Goal: Task Accomplishment & Management: Manage account settings

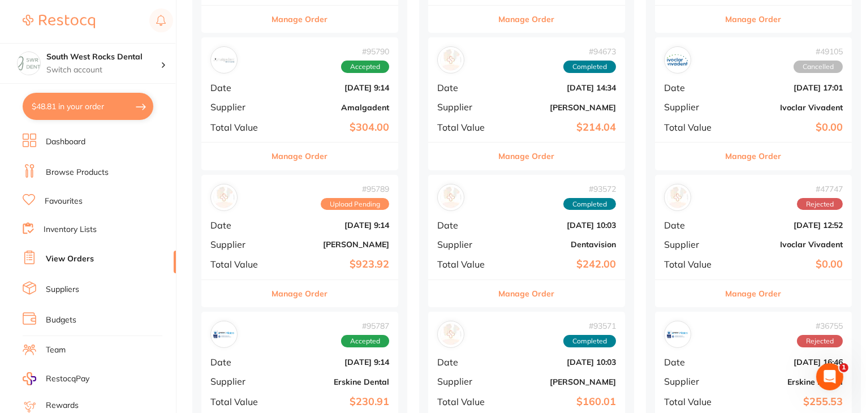
scroll to position [257, 0]
click at [343, 228] on b "[DATE] 9:14" at bounding box center [332, 225] width 113 height 9
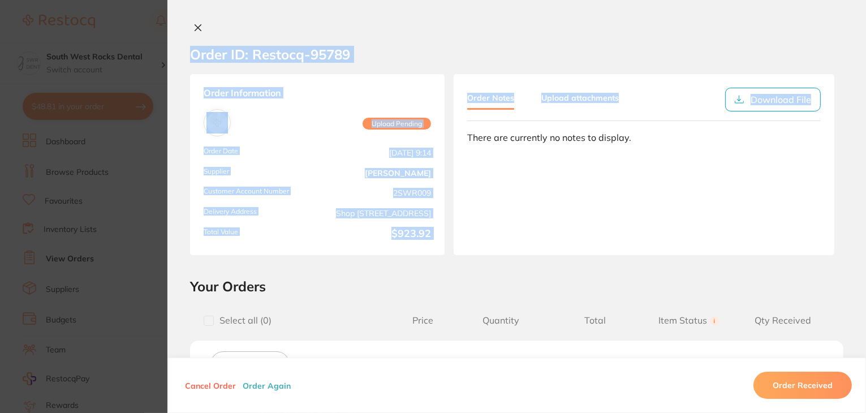
drag, startPoint x: 863, startPoint y: 80, endPoint x: 868, endPoint y: 102, distance: 22.8
click at [834, 50] on section "Order ID: Restocq- 95789" at bounding box center [516, 55] width 698 height 40
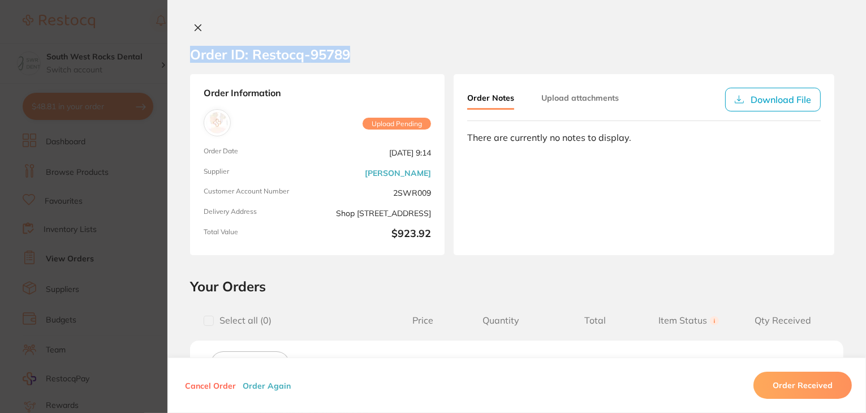
drag, startPoint x: 863, startPoint y: 31, endPoint x: 865, endPoint y: 51, distance: 20.6
click at [865, 51] on div "Order ID: Restocq- 95789 Order Information Upload Pending Order Date [DATE] 9:1…" at bounding box center [516, 218] width 698 height 390
click at [806, 49] on section "Order ID: Restocq- 95789" at bounding box center [516, 55] width 698 height 40
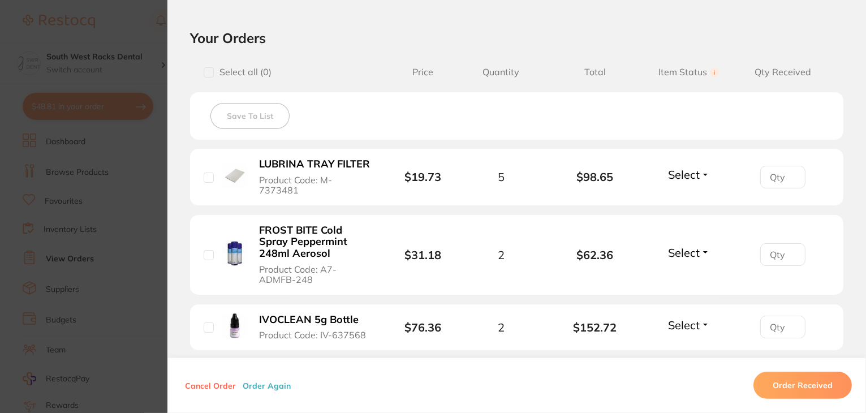
scroll to position [247, 0]
click at [698, 171] on button "Select" at bounding box center [689, 176] width 49 height 14
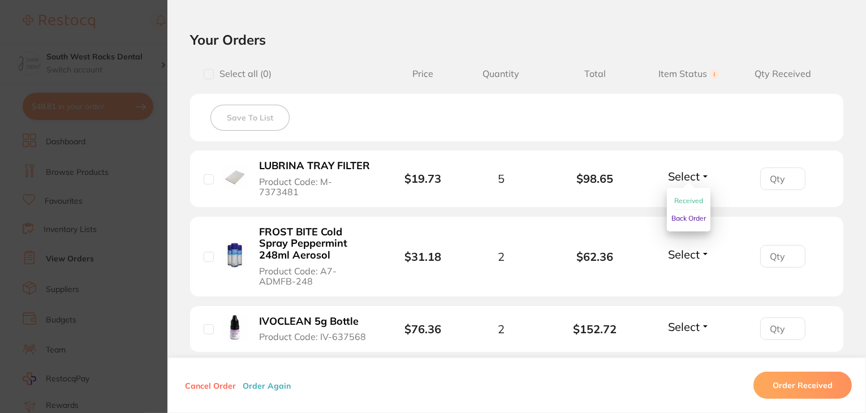
click at [689, 196] on span "Received" at bounding box center [688, 200] width 29 height 8
click at [701, 247] on button "Select" at bounding box center [689, 254] width 49 height 14
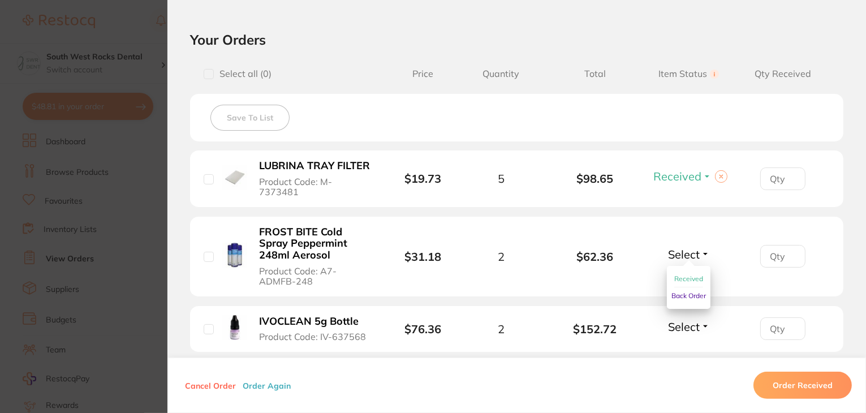
click at [693, 274] on span "Received" at bounding box center [688, 278] width 29 height 8
click at [704, 320] on button "Select" at bounding box center [689, 327] width 49 height 14
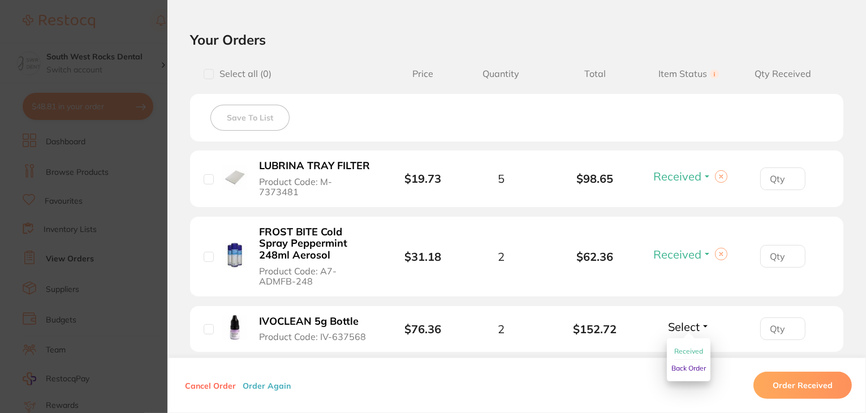
click at [693, 347] on span "Received" at bounding box center [688, 351] width 29 height 8
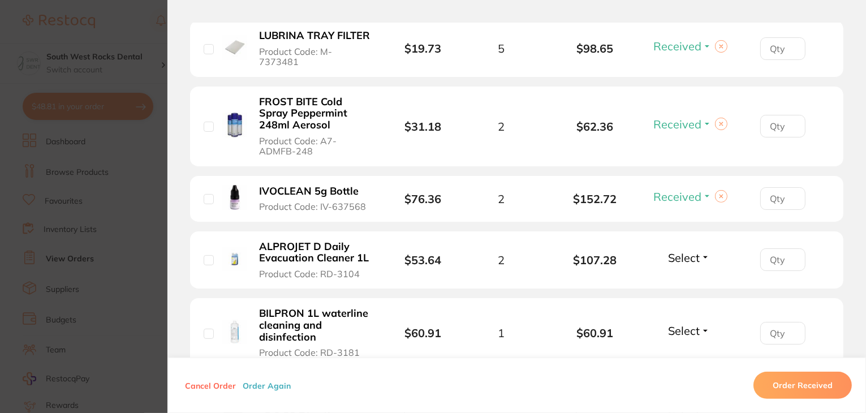
scroll to position [375, 0]
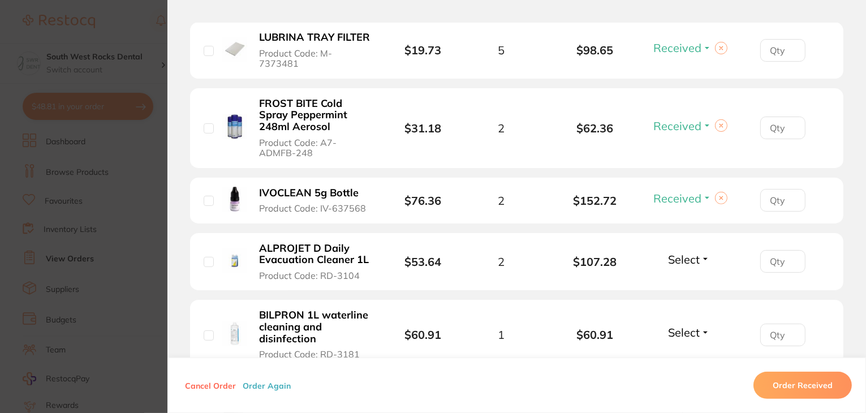
click at [705, 252] on button "Select" at bounding box center [689, 259] width 49 height 14
click at [692, 279] on span "Received" at bounding box center [688, 283] width 29 height 8
click at [701, 325] on button "Select" at bounding box center [689, 332] width 49 height 14
click at [692, 352] on span "Received" at bounding box center [688, 356] width 29 height 8
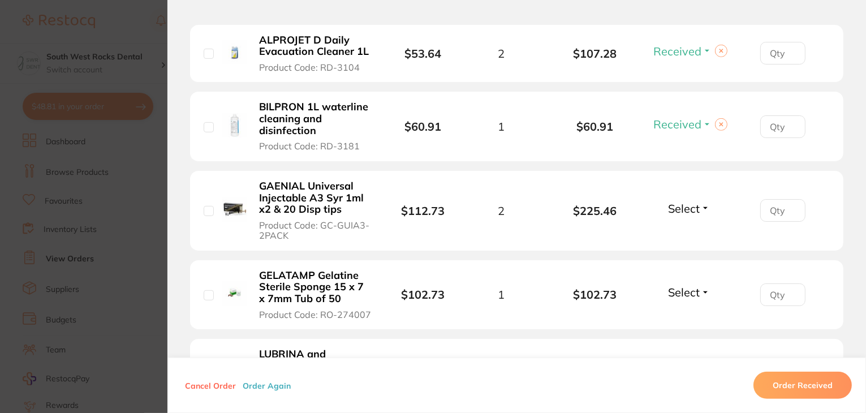
scroll to position [585, 0]
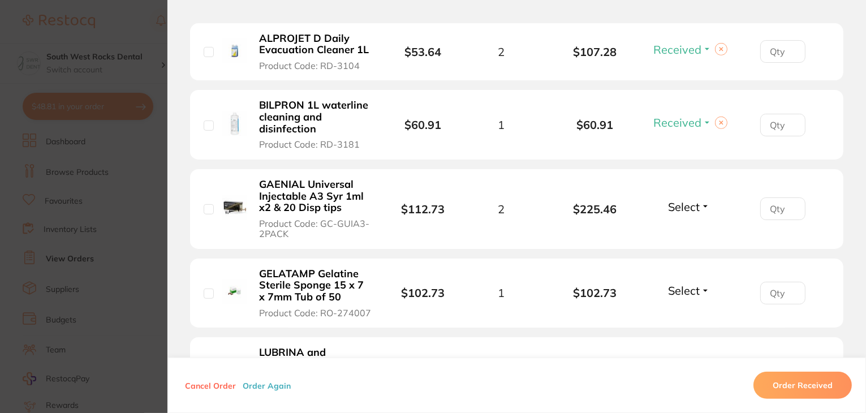
click at [703, 200] on button "Select" at bounding box center [689, 207] width 49 height 14
click at [691, 227] on span "Received" at bounding box center [688, 231] width 29 height 8
click at [704, 283] on button "Select" at bounding box center [689, 290] width 49 height 14
click at [689, 311] on span "Received" at bounding box center [688, 315] width 29 height 8
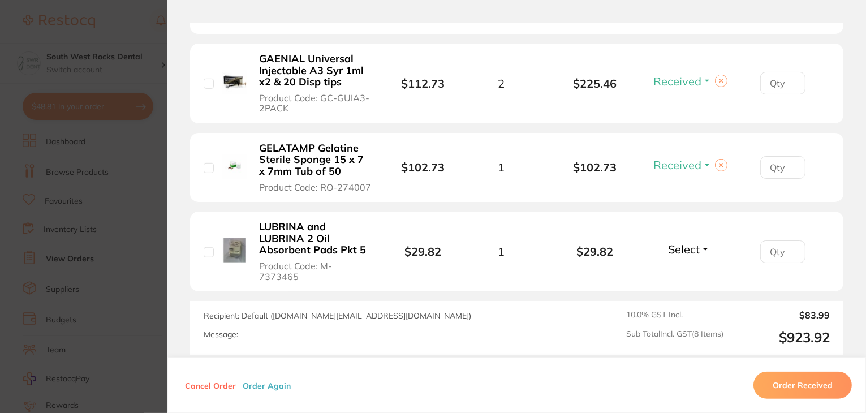
scroll to position [715, 0]
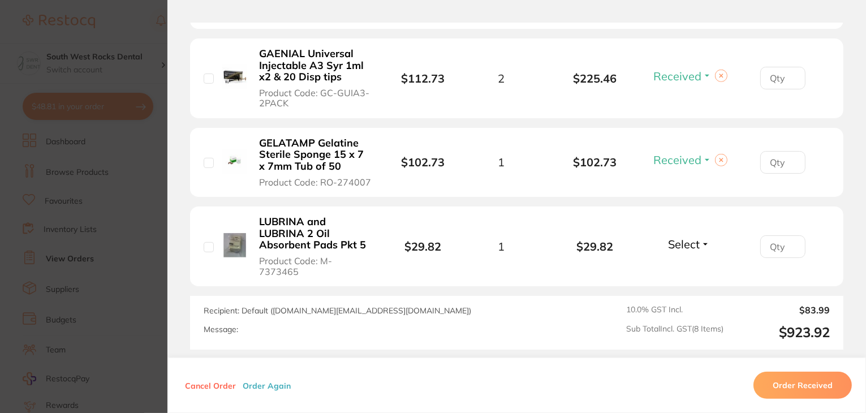
click at [704, 237] on button "Select" at bounding box center [689, 244] width 49 height 14
click at [688, 264] on span "Received" at bounding box center [688, 268] width 29 height 8
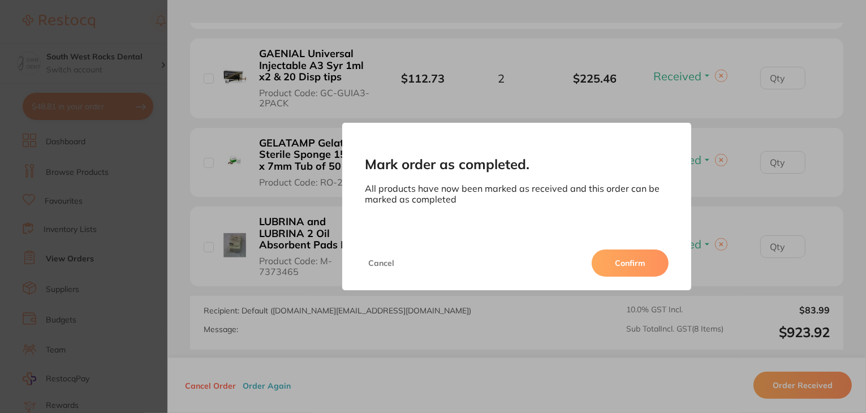
click at [382, 265] on button "Cancel" at bounding box center [381, 262] width 33 height 27
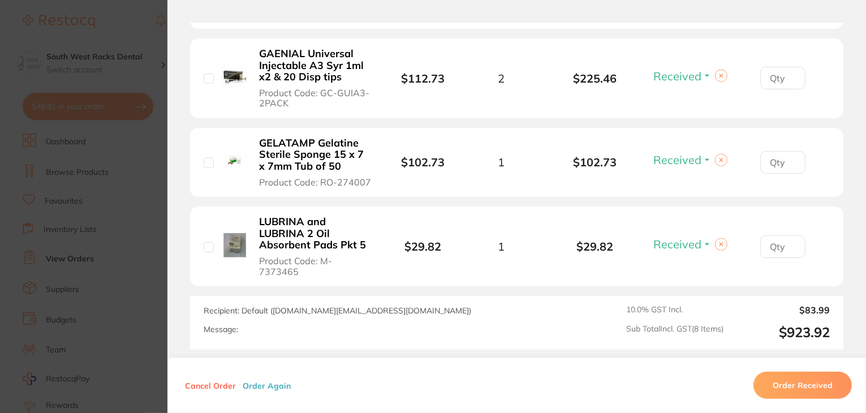
drag, startPoint x: 863, startPoint y: 261, endPoint x: 857, endPoint y: 223, distance: 37.7
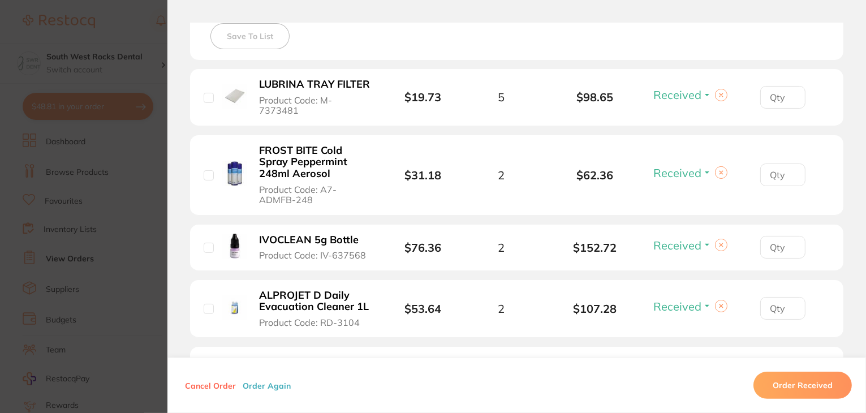
scroll to position [313, 0]
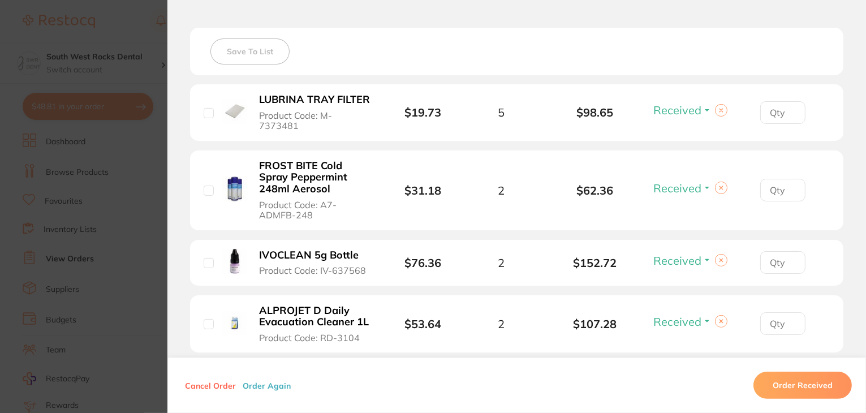
click at [718, 104] on button at bounding box center [721, 110] width 12 height 12
click at [703, 103] on button "Select" at bounding box center [689, 110] width 49 height 14
click at [692, 148] on span "Back Order" at bounding box center [688, 152] width 35 height 8
drag, startPoint x: 863, startPoint y: 173, endPoint x: 863, endPoint y: 135, distance: 38.5
click at [863, 135] on div "Order ID: Restocq- 95789 Order Information 7 Received 1 Back Order Upload Pendi…" at bounding box center [516, 218] width 698 height 390
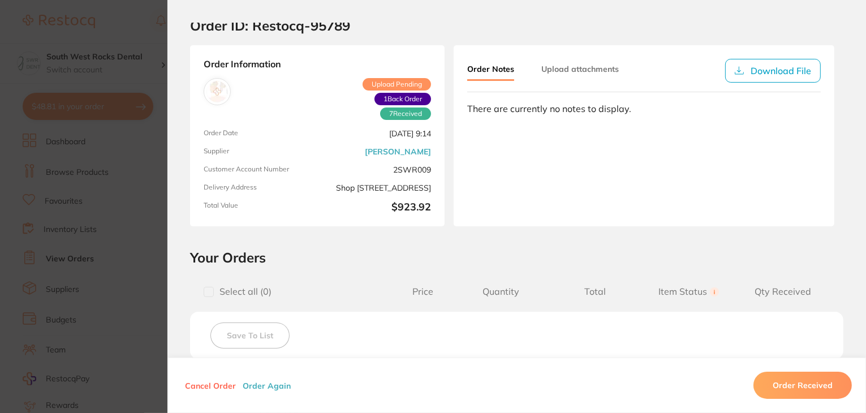
scroll to position [0, 0]
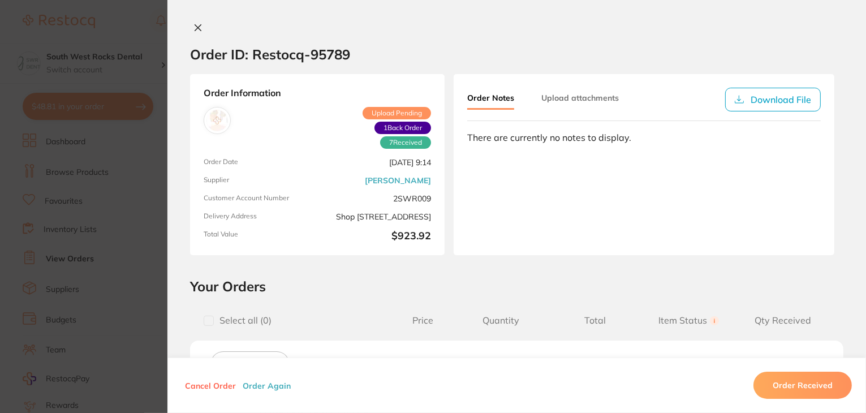
click at [196, 28] on icon at bounding box center [197, 27] width 9 height 9
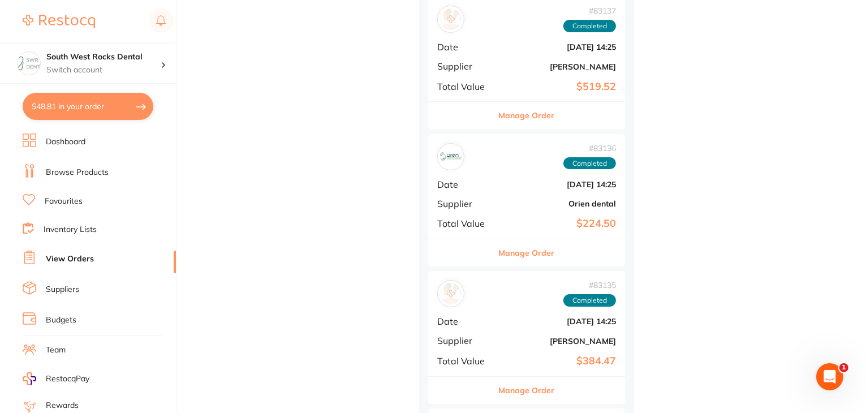
click at [63, 140] on link "Dashboard" at bounding box center [66, 141] width 40 height 11
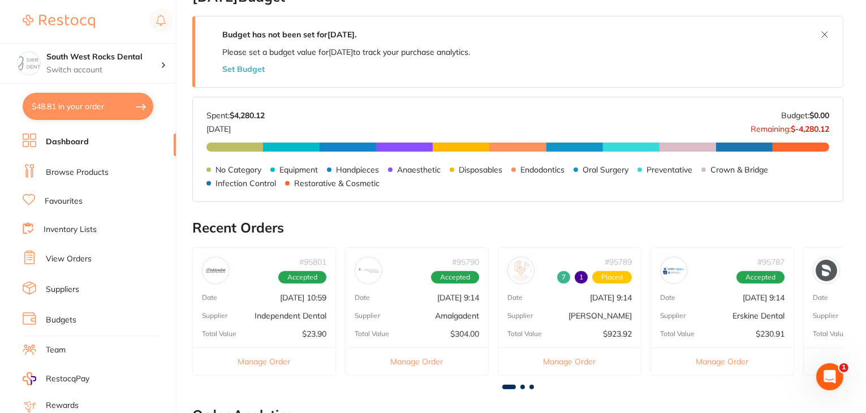
scroll to position [219, 0]
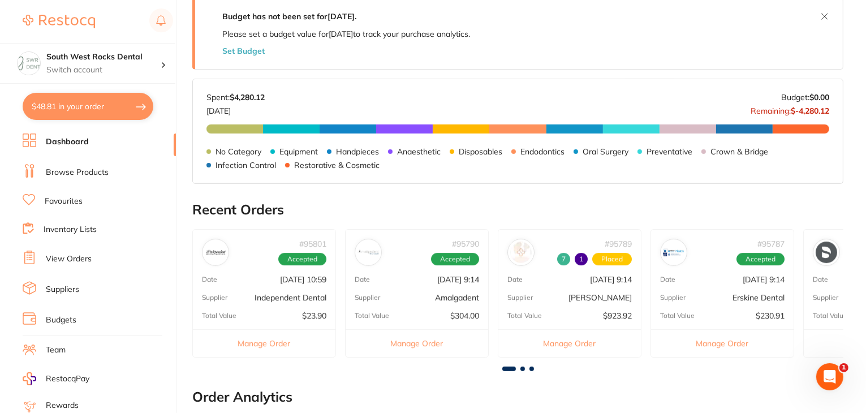
click at [520, 368] on span at bounding box center [522, 368] width 5 height 5
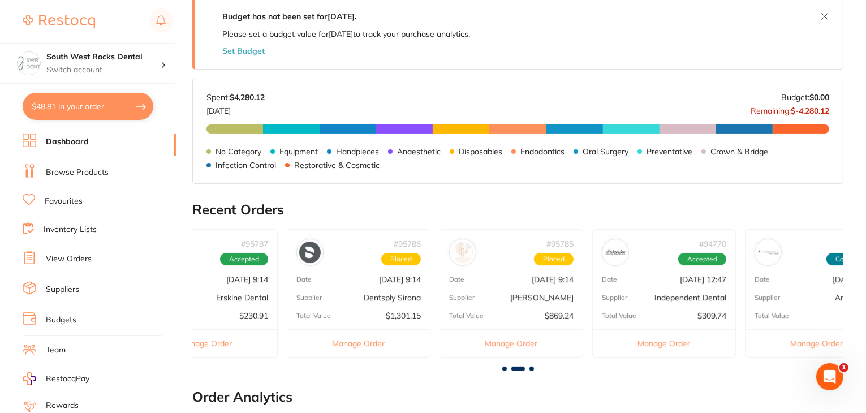
scroll to position [0, 651]
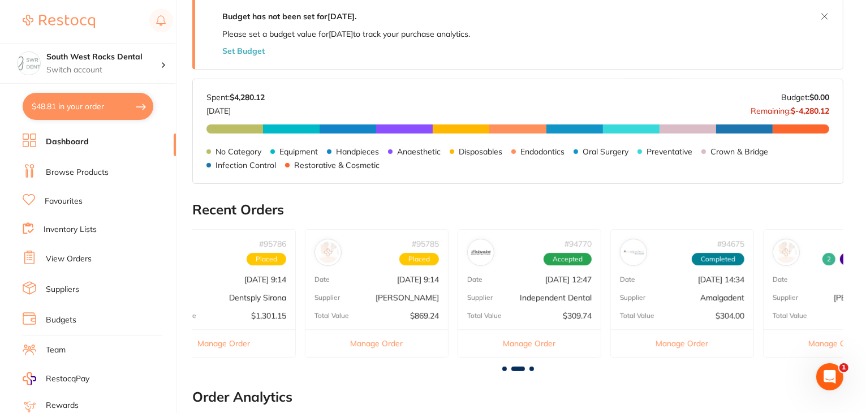
click at [389, 293] on div "Supplier [PERSON_NAME]" at bounding box center [376, 297] width 143 height 9
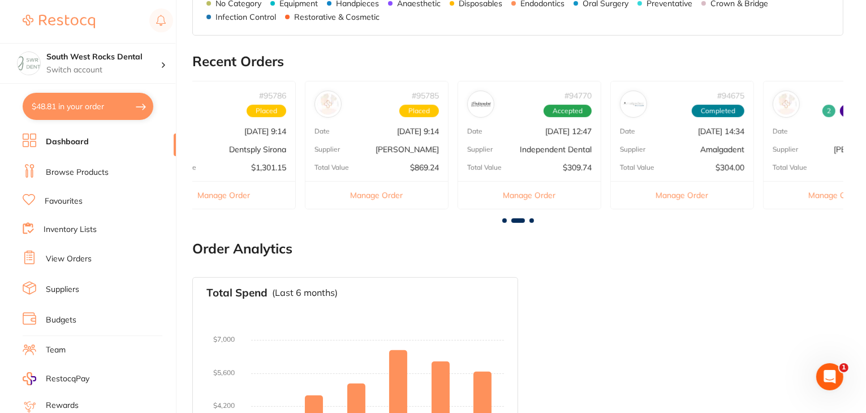
scroll to position [0, 0]
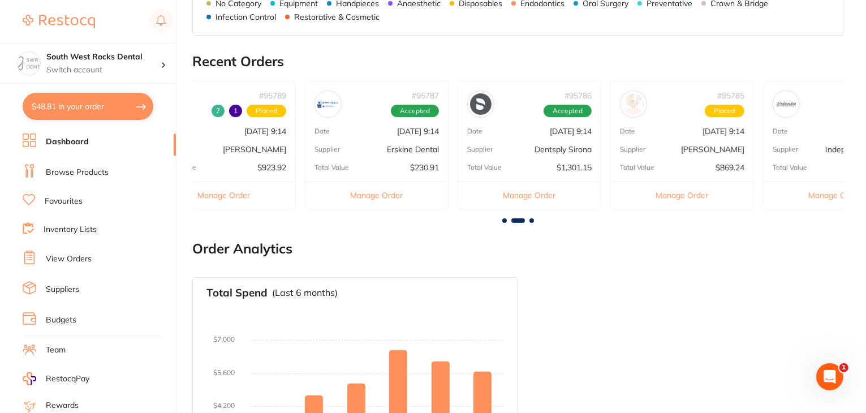
drag, startPoint x: 839, startPoint y: 136, endPoint x: 837, endPoint y: 131, distance: 6.1
click at [837, 131] on div "# 94770 Accepted Date [DATE] 12:47 Supplier Independent Dental Total Value $309…" at bounding box center [835, 145] width 144 height 128
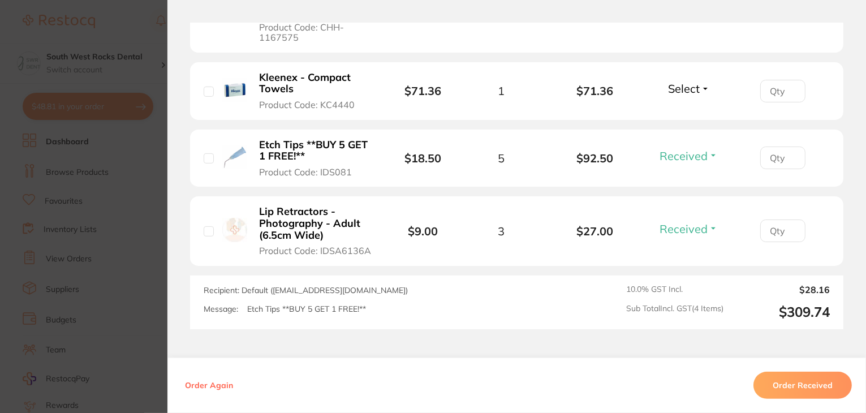
scroll to position [386, 0]
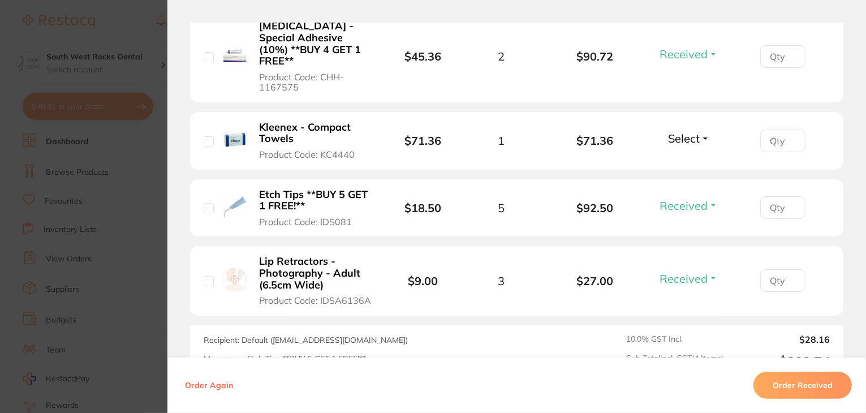
click at [701, 131] on button "Select" at bounding box center [689, 138] width 49 height 14
click at [688, 158] on span "Received" at bounding box center [688, 162] width 29 height 8
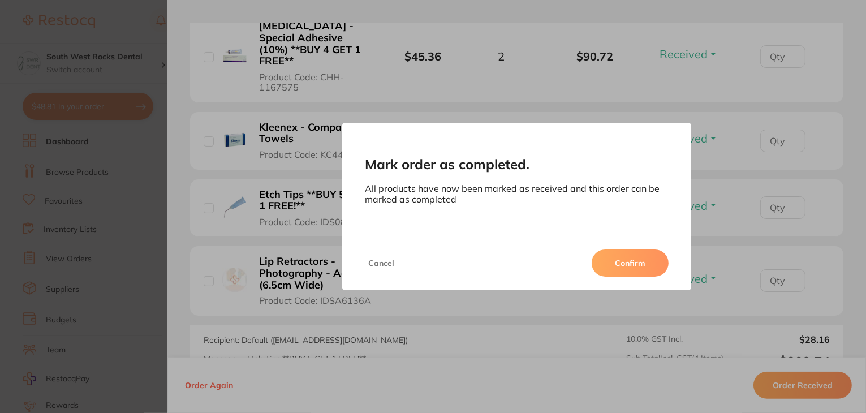
click at [631, 261] on button "Confirm" at bounding box center [630, 262] width 77 height 27
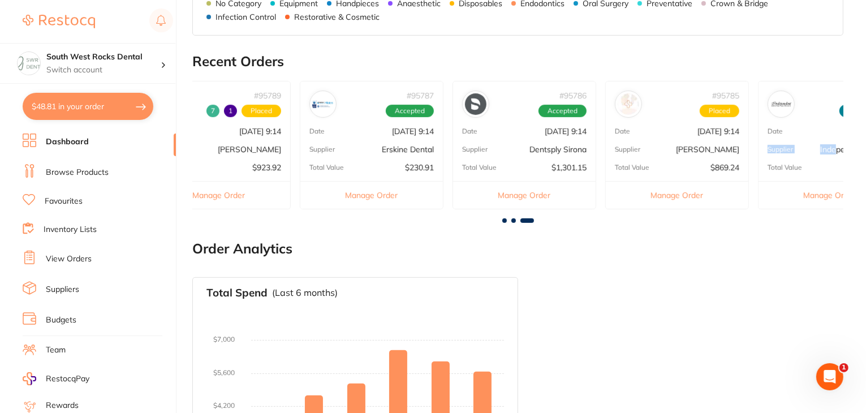
scroll to position [0, 0]
click at [674, 166] on div "Total Value $869.24" at bounding box center [677, 167] width 143 height 9
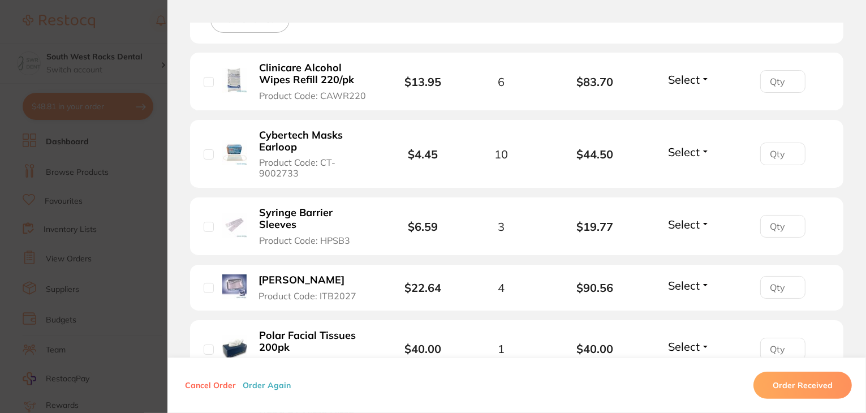
scroll to position [347, 0]
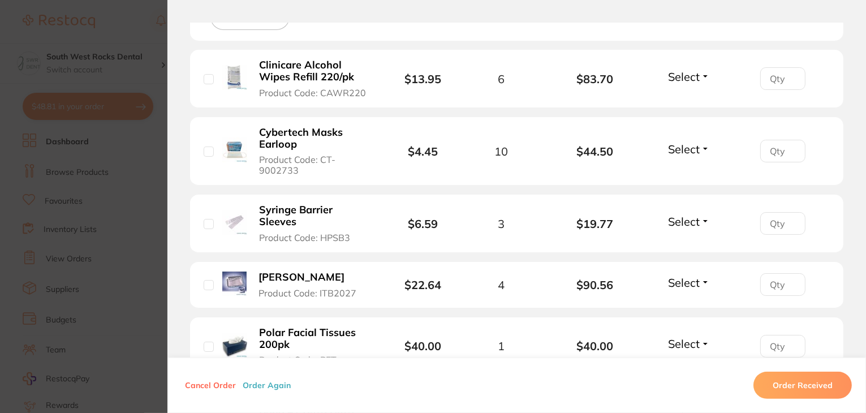
click at [704, 76] on button "Select" at bounding box center [689, 77] width 49 height 14
click at [693, 100] on span "Received" at bounding box center [688, 101] width 29 height 8
click at [701, 145] on button "Select" at bounding box center [689, 149] width 49 height 14
click at [695, 174] on span "Received" at bounding box center [688, 173] width 29 height 8
click at [700, 215] on button "Select" at bounding box center [689, 221] width 49 height 14
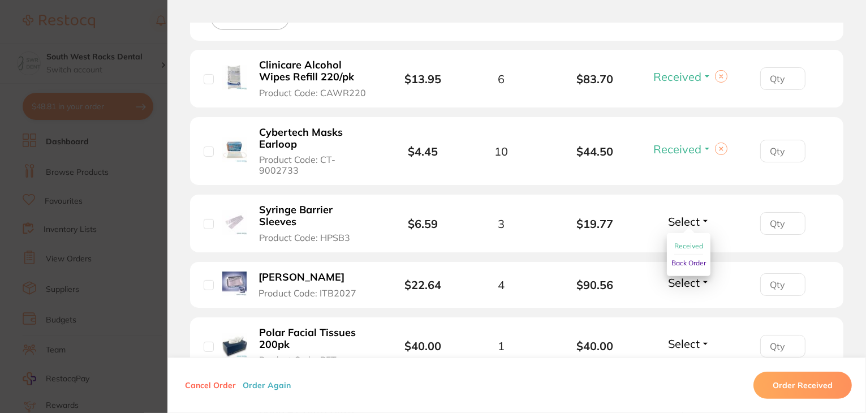
click at [692, 244] on span "Received" at bounding box center [688, 246] width 29 height 8
click at [701, 281] on button "Select" at bounding box center [689, 282] width 49 height 14
click at [690, 306] on span "Received" at bounding box center [688, 307] width 29 height 8
click at [701, 342] on button "Select" at bounding box center [689, 344] width 49 height 14
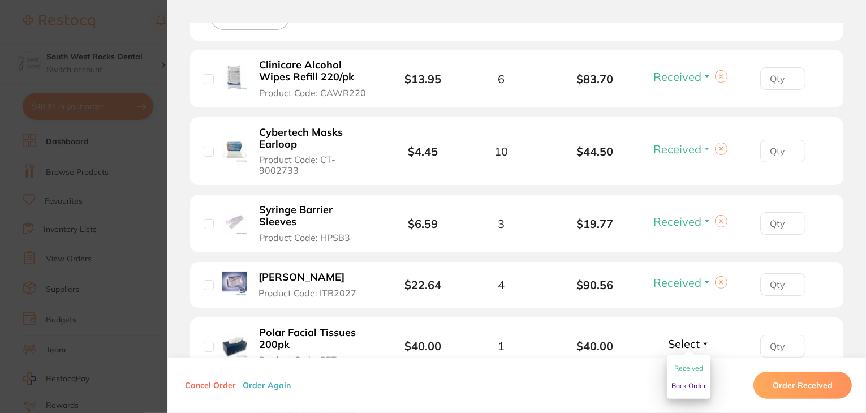
click at [693, 369] on span "Received" at bounding box center [688, 368] width 29 height 8
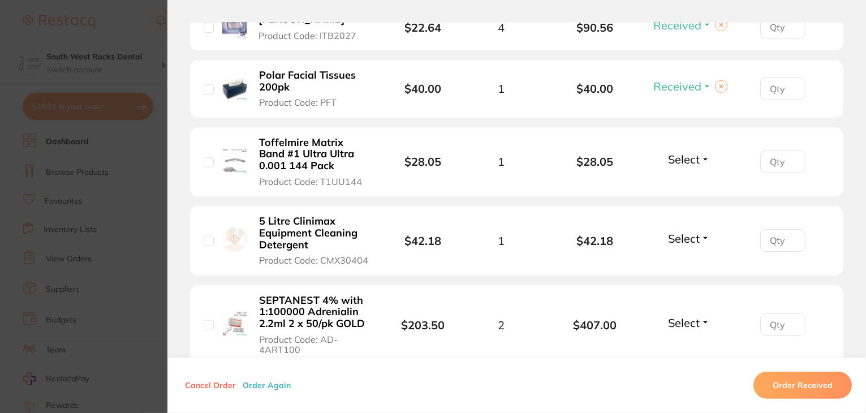
scroll to position [609, 0]
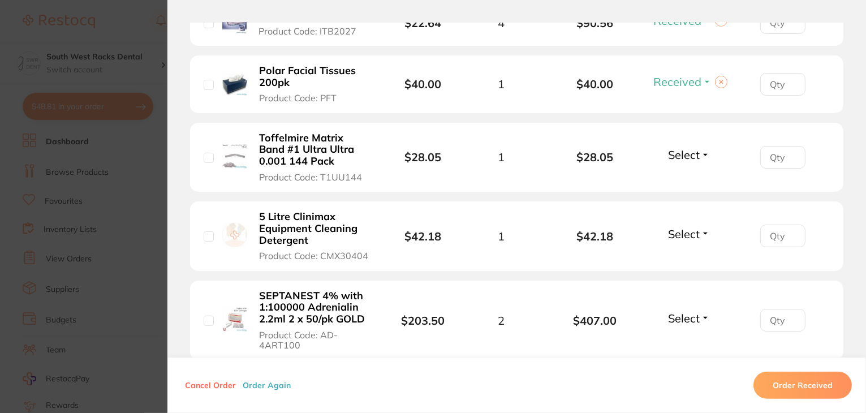
click at [702, 154] on button "Select" at bounding box center [689, 155] width 49 height 14
click at [696, 175] on span "Received" at bounding box center [688, 179] width 29 height 8
click at [704, 232] on button "Select" at bounding box center [689, 234] width 49 height 14
click at [688, 255] on span "Received" at bounding box center [688, 258] width 29 height 8
click at [702, 317] on button "Select" at bounding box center [689, 318] width 49 height 14
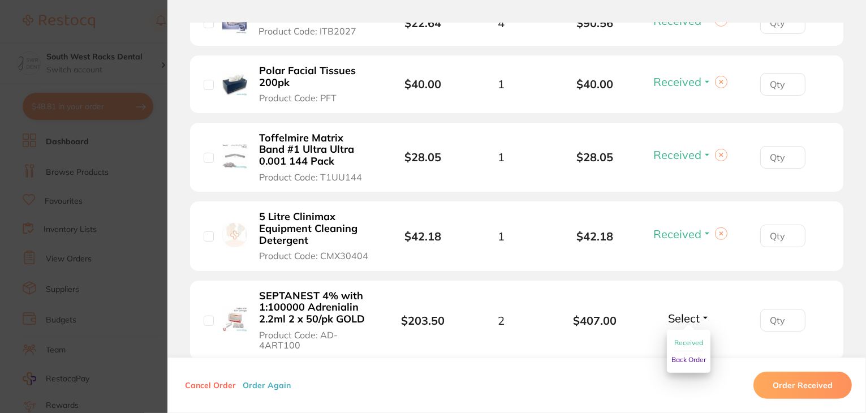
click at [694, 342] on span "Received" at bounding box center [688, 342] width 29 height 8
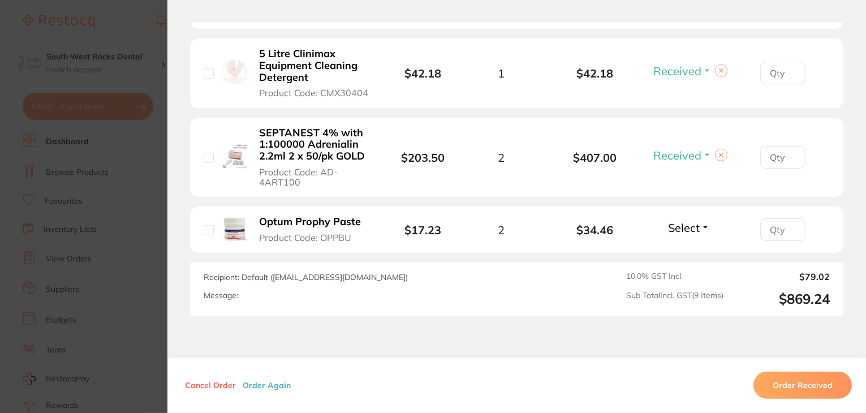
scroll to position [774, 0]
click at [705, 223] on button "Select" at bounding box center [689, 226] width 49 height 14
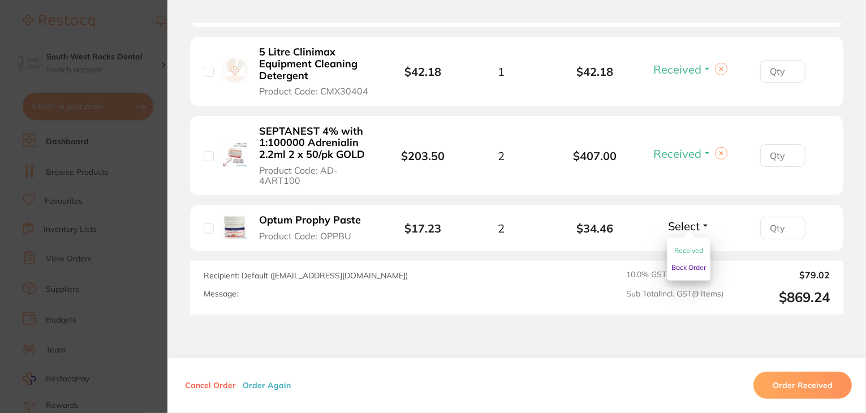
click at [692, 247] on span "Received" at bounding box center [688, 250] width 29 height 8
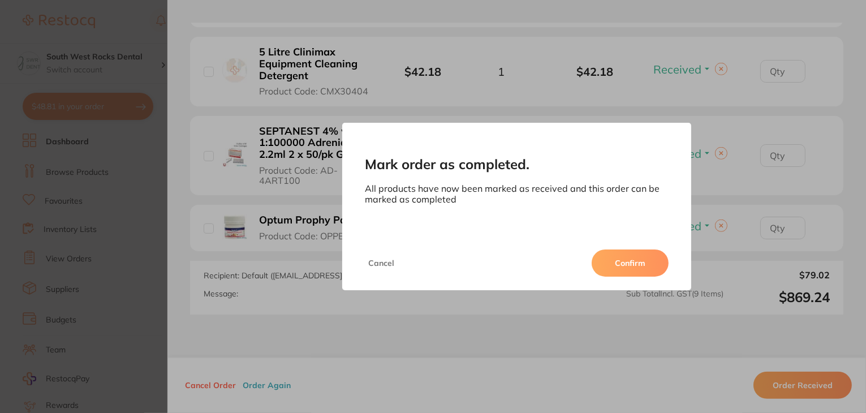
click at [636, 260] on button "Confirm" at bounding box center [630, 262] width 77 height 27
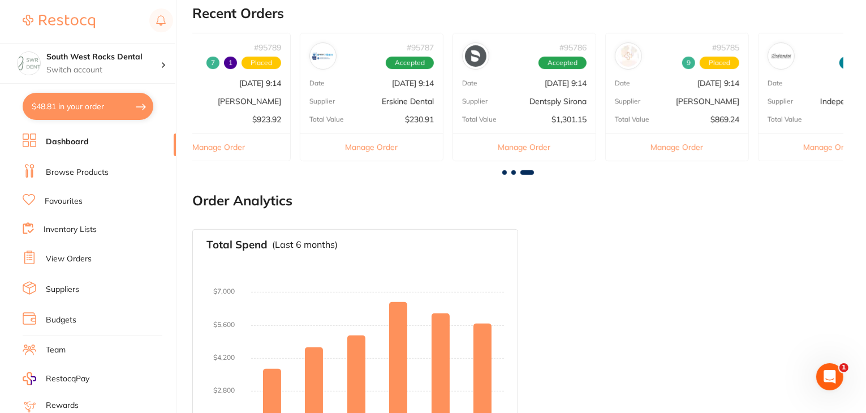
scroll to position [0, 0]
click at [253, 92] on div "# 95789 7 1 Placed Date [DATE] 9:14 Supplier [PERSON_NAME] Total Value $923.92 …" at bounding box center [219, 97] width 144 height 128
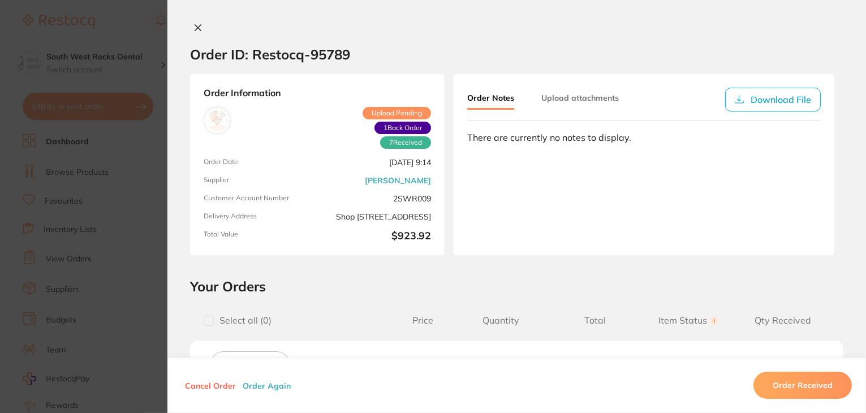
click at [195, 25] on icon at bounding box center [198, 28] width 6 height 6
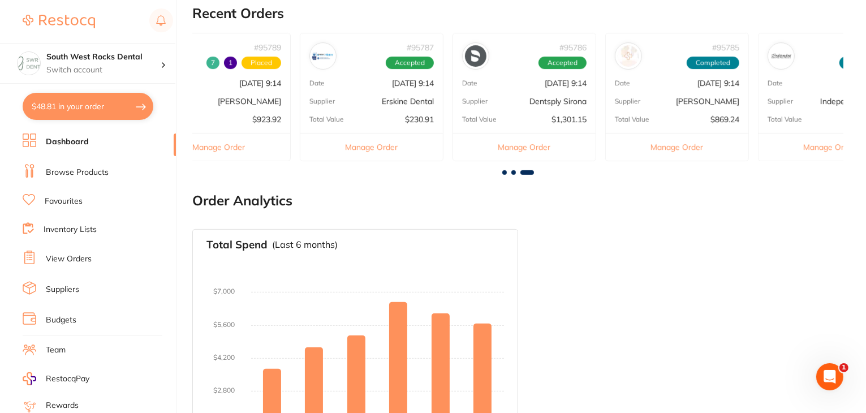
click at [408, 98] on p "Erskine Dental" at bounding box center [408, 101] width 52 height 9
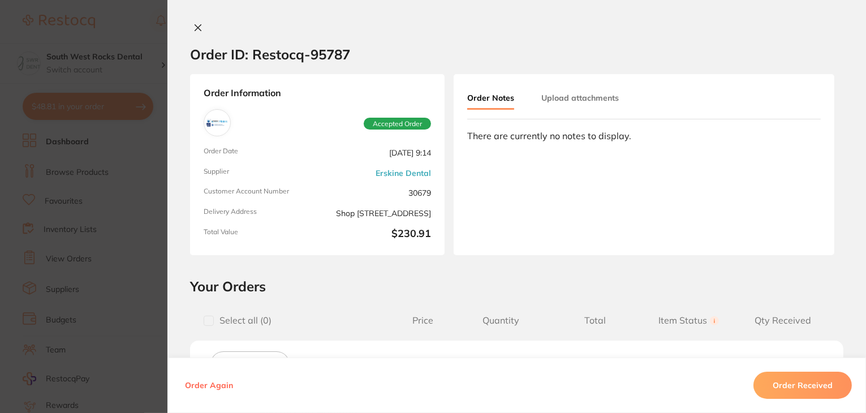
click at [193, 24] on icon at bounding box center [197, 27] width 9 height 9
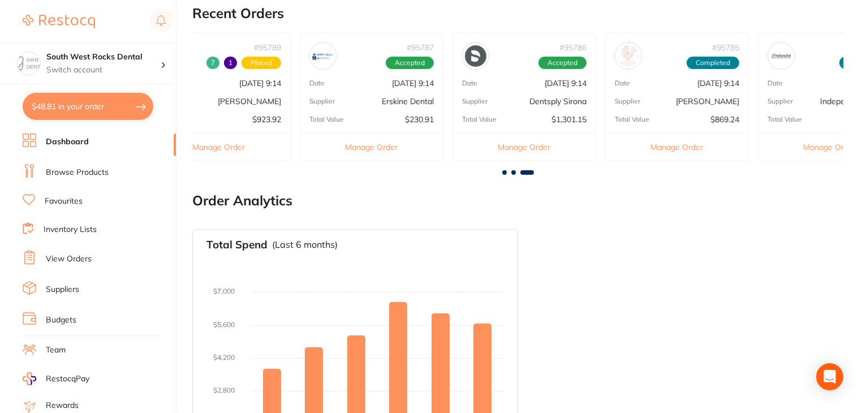
click at [563, 101] on p "Dentsply Sirona" at bounding box center [557, 101] width 57 height 9
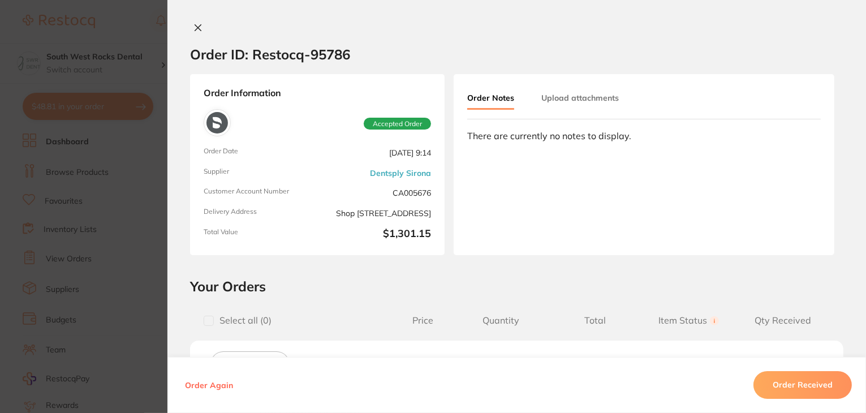
click at [196, 27] on icon at bounding box center [197, 27] width 9 height 9
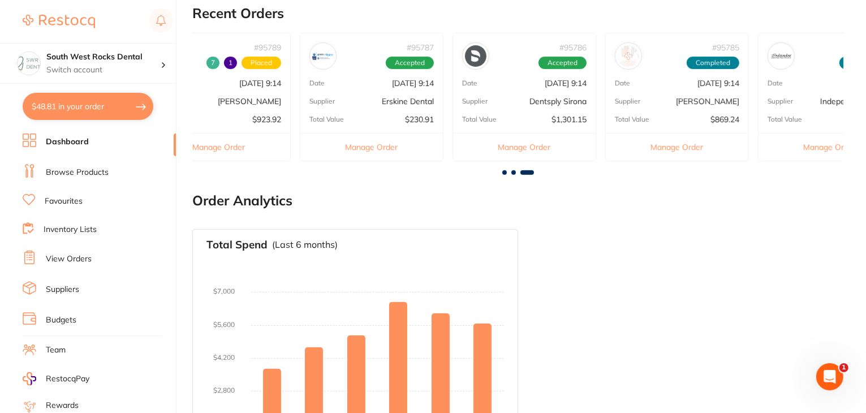
click at [514, 172] on span at bounding box center [513, 172] width 5 height 5
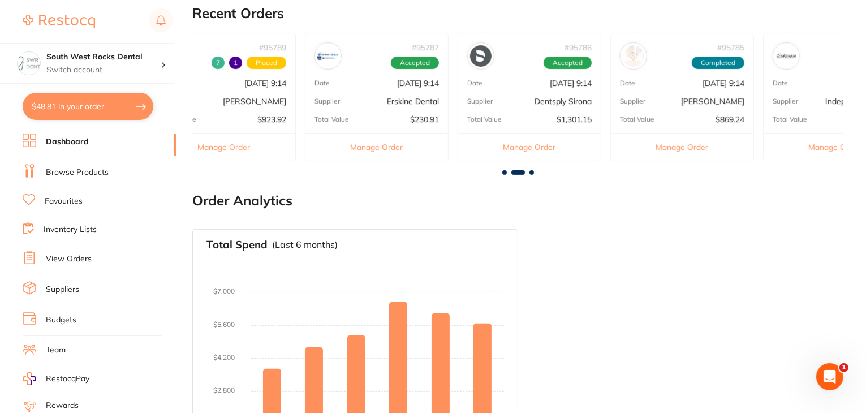
click at [502, 171] on span at bounding box center [504, 172] width 5 height 5
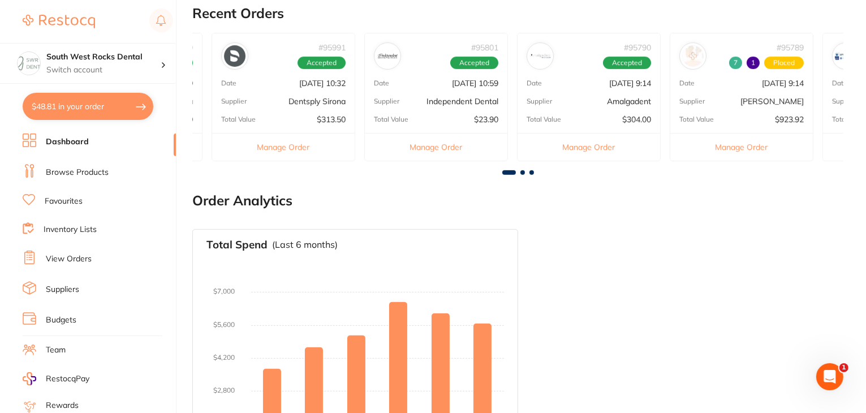
scroll to position [0, 0]
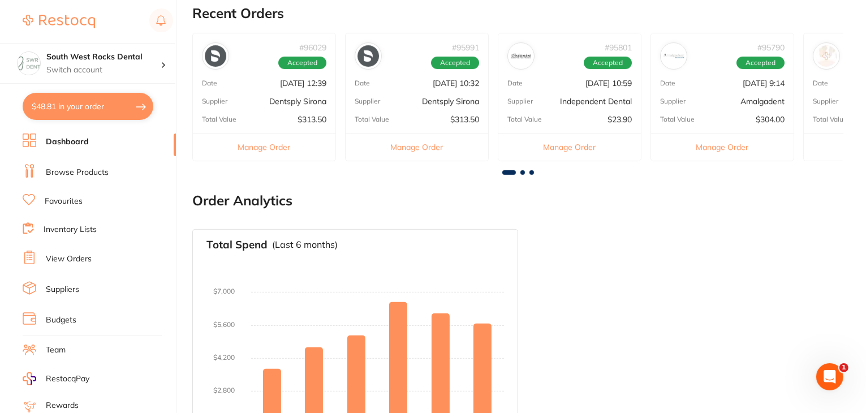
click at [207, 77] on div "# 96029 Accepted Date [DATE] 12:39 Supplier Dentsply Sirona Total Value $313.50…" at bounding box center [264, 97] width 144 height 128
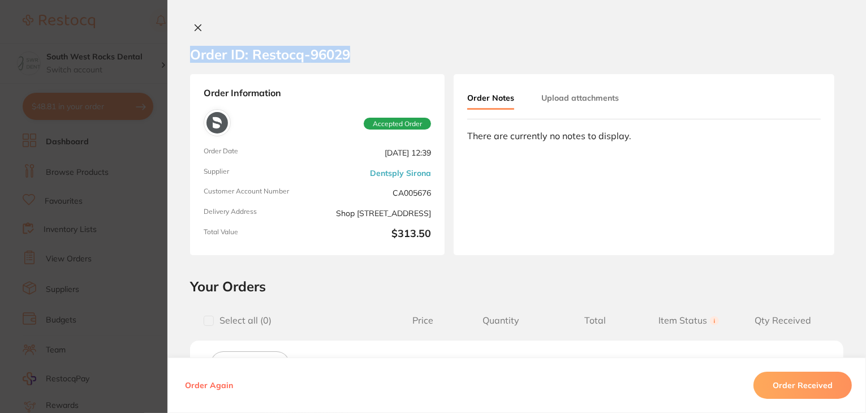
drag, startPoint x: 863, startPoint y: 63, endPoint x: 868, endPoint y: 101, distance: 38.3
drag, startPoint x: 603, startPoint y: 102, endPoint x: 593, endPoint y: 115, distance: 16.9
click at [593, 115] on div "Order Notes Upload attachments" at bounding box center [643, 104] width 353 height 32
click at [461, 44] on section "Order ID: Restocq- 96029" at bounding box center [516, 55] width 698 height 40
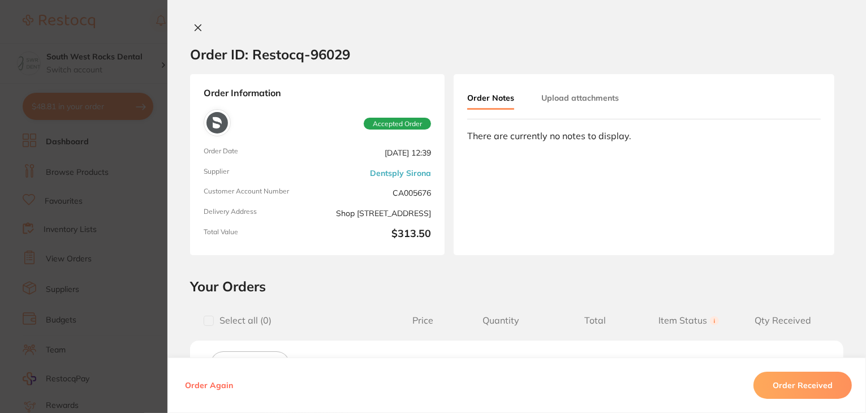
click at [195, 28] on icon at bounding box center [198, 28] width 6 height 6
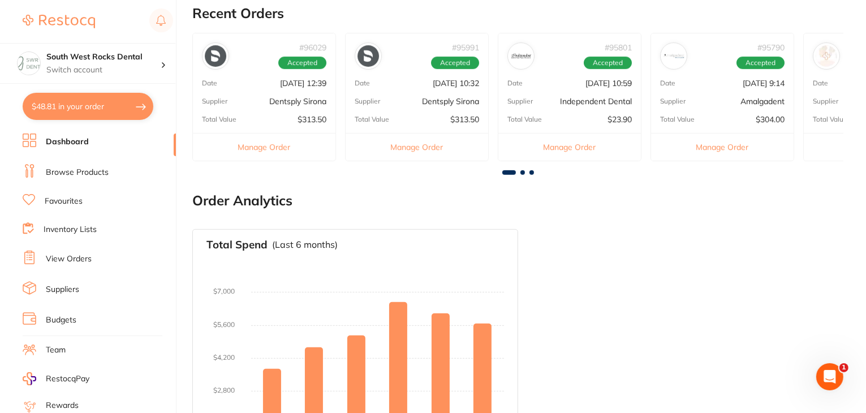
click at [297, 100] on p "Dentsply Sirona" at bounding box center [297, 101] width 57 height 9
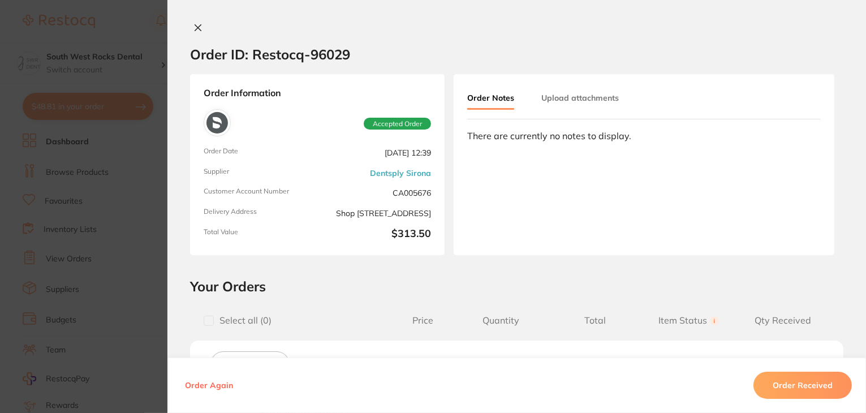
click at [199, 28] on icon at bounding box center [197, 27] width 9 height 9
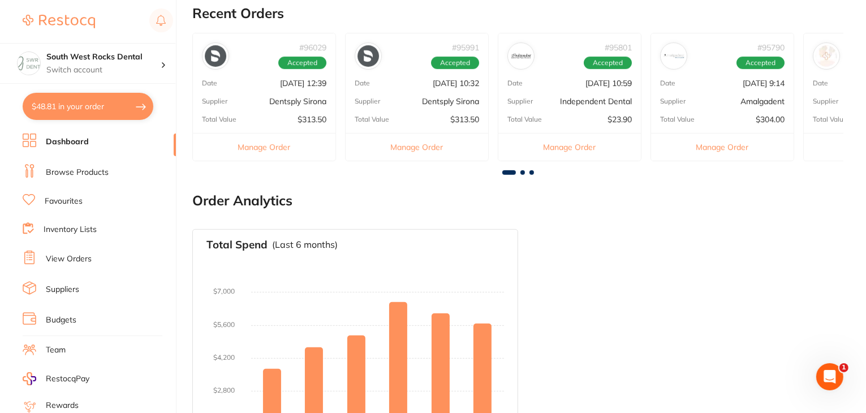
click at [208, 58] on img at bounding box center [215, 55] width 21 height 21
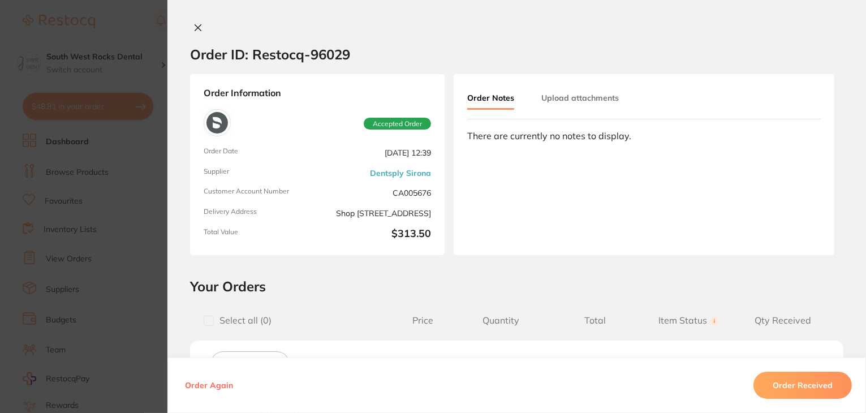
click at [195, 30] on icon at bounding box center [197, 27] width 9 height 9
